Goal: Transaction & Acquisition: Download file/media

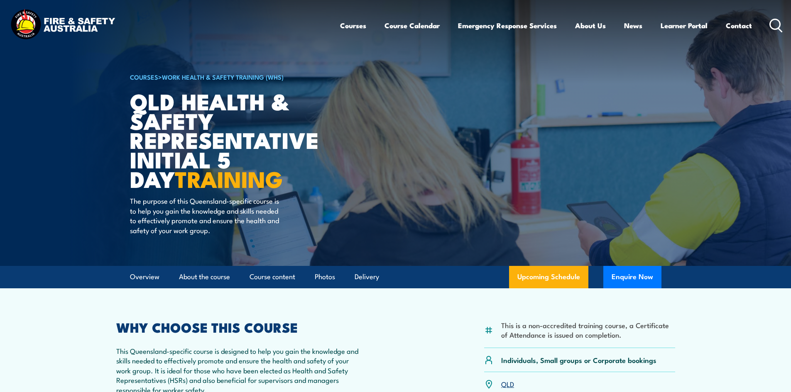
click at [779, 24] on circle at bounding box center [775, 24] width 10 height 10
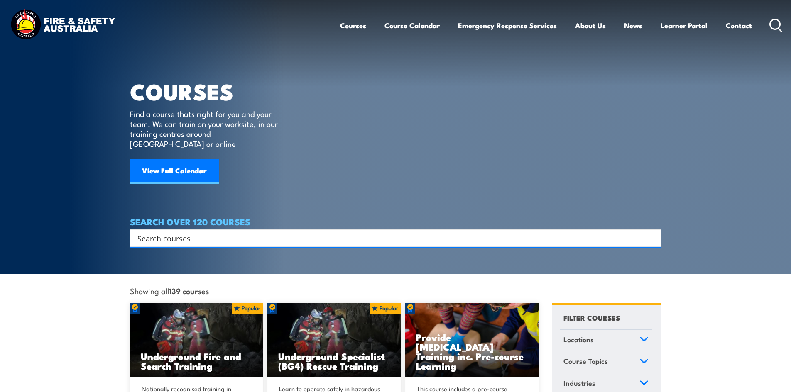
click at [178, 230] on div "Search" at bounding box center [395, 238] width 531 height 17
type input "learner handbook"
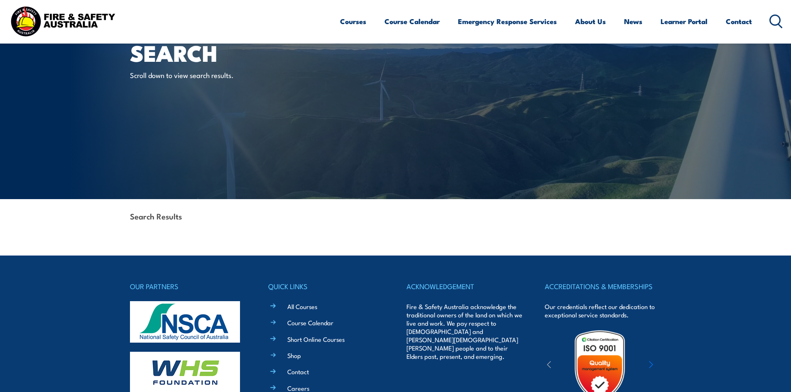
scroll to position [125, 0]
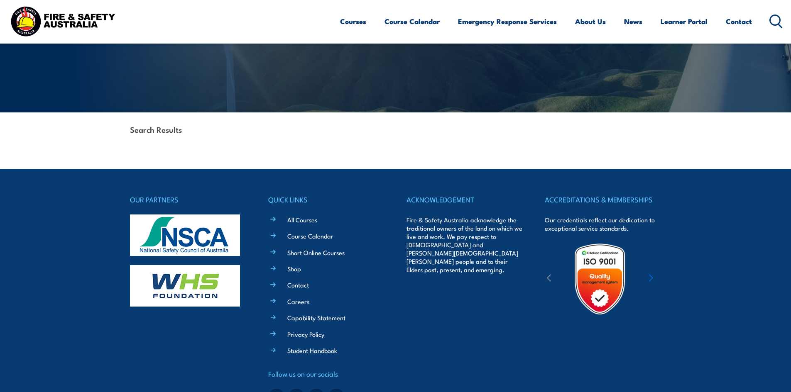
click at [762, 20] on div "Courses Course Calendar Emergency Response Services Services Overview Emergency…" at bounding box center [561, 21] width 443 height 36
click at [783, 20] on header "Courses Course Calendar Emergency Response Services Services Overview Emergency…" at bounding box center [395, 22] width 791 height 44
click at [772, 24] on circle at bounding box center [775, 20] width 10 height 10
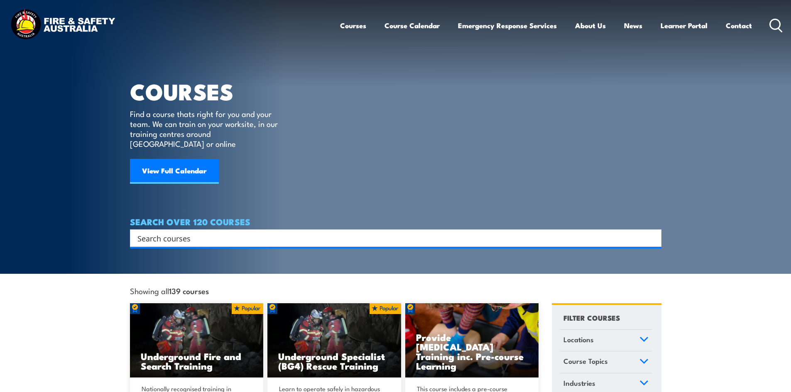
click at [181, 232] on input "Search input" at bounding box center [390, 238] width 506 height 12
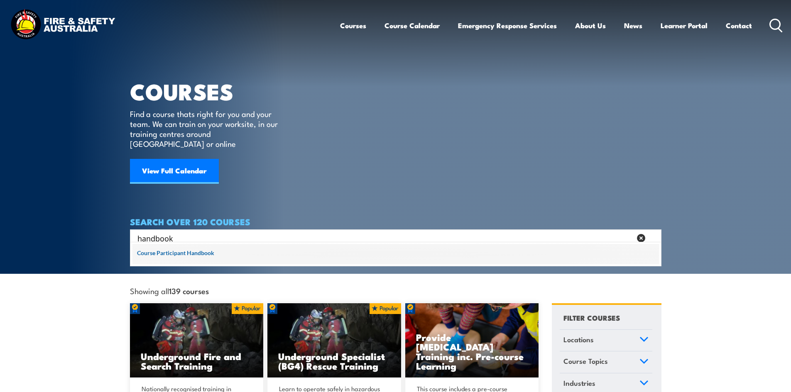
type input "handbook"
click at [182, 245] on span at bounding box center [395, 254] width 526 height 21
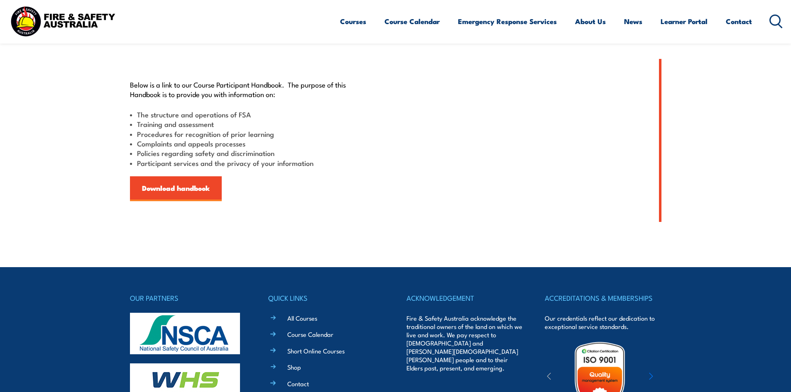
scroll to position [249, 0]
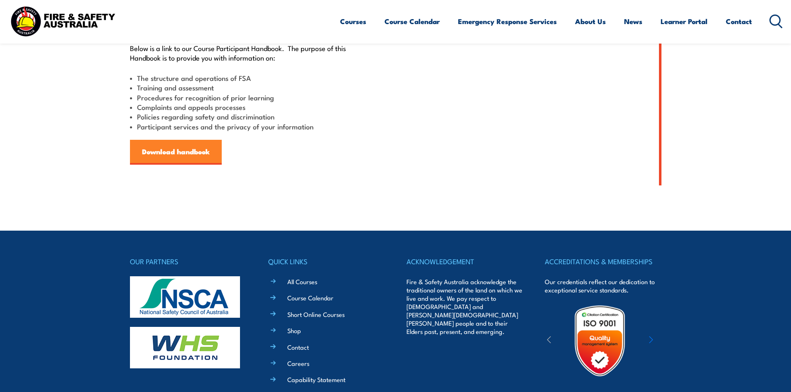
click at [156, 150] on link "Download handbook" at bounding box center [176, 152] width 92 height 25
